Goal: Obtain resource: Download file/media

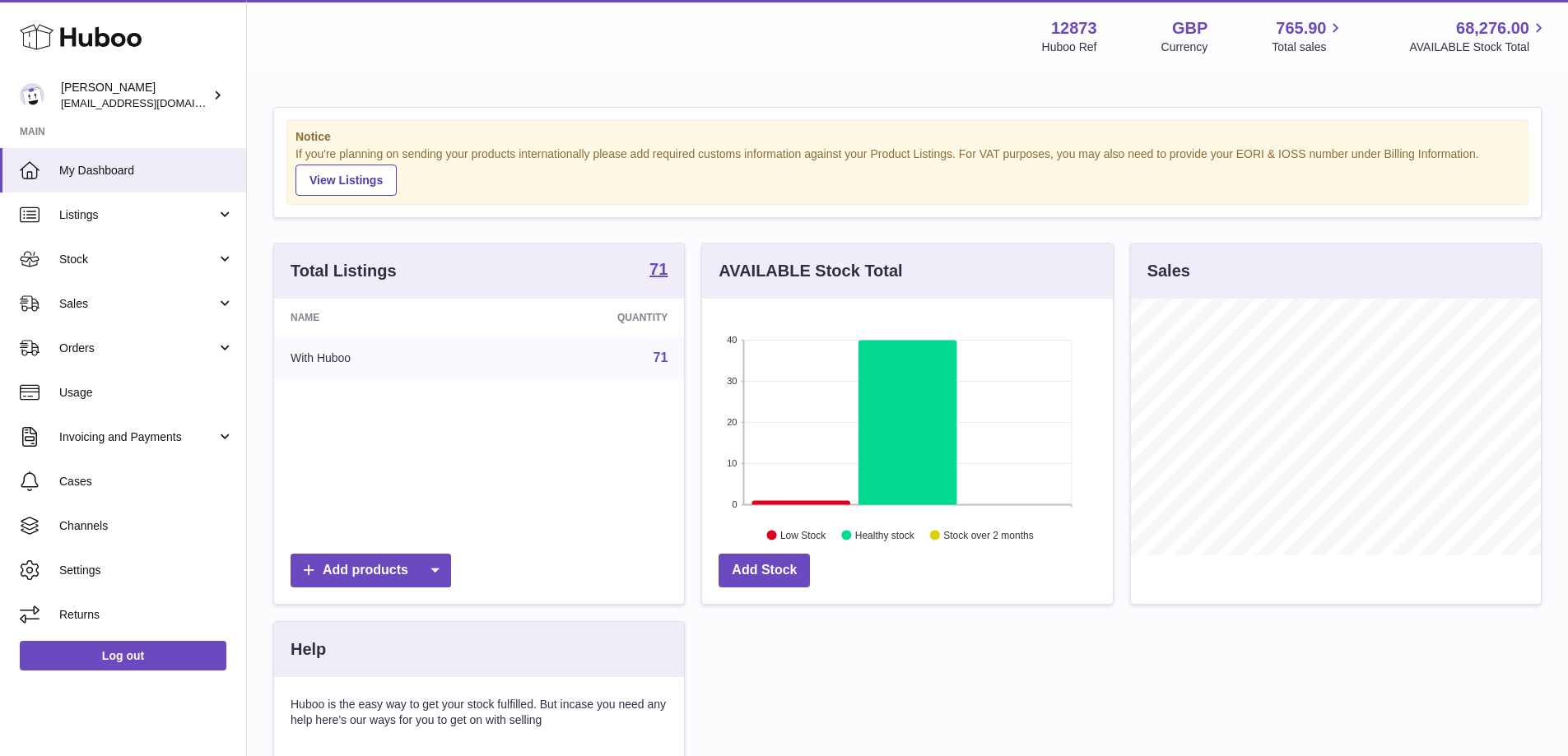
scroll to position [256, 411]
click at [100, 259] on span "Stock" at bounding box center [138, 260] width 157 height 16
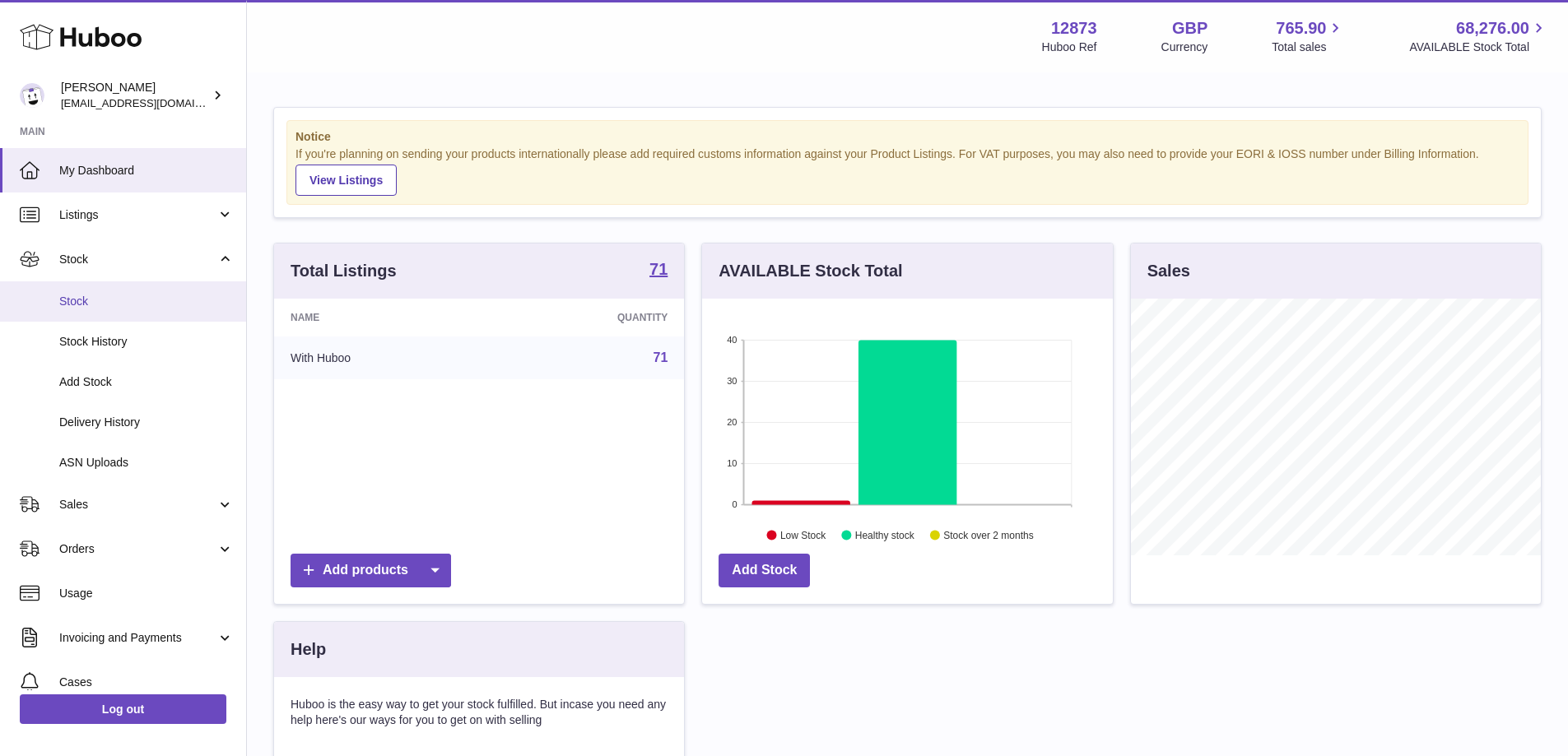
click at [95, 300] on span "Stock" at bounding box center [147, 302] width 174 height 16
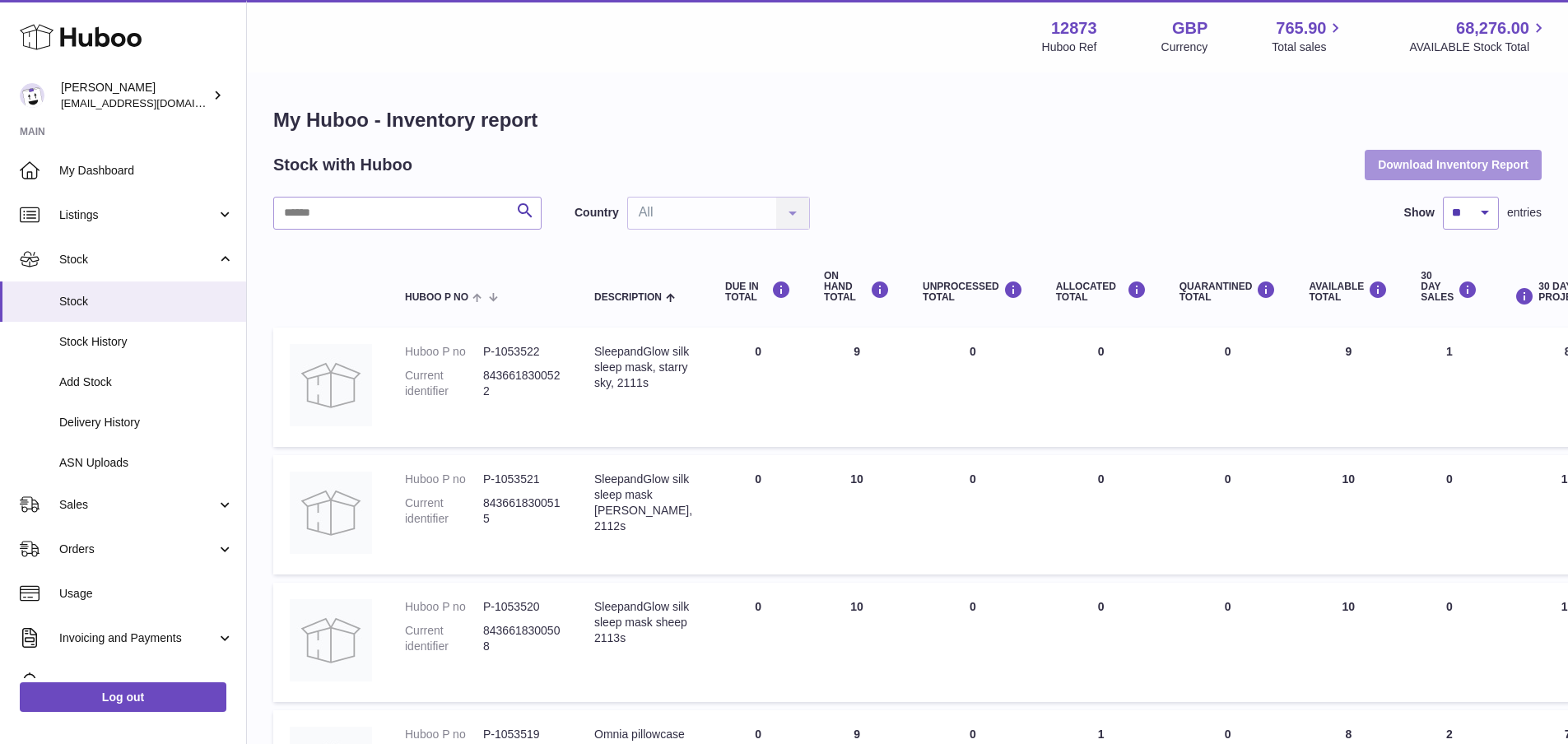
click at [1449, 165] on button "Download Inventory Report" at bounding box center [1453, 165] width 177 height 30
